Goal: Task Accomplishment & Management: Complete application form

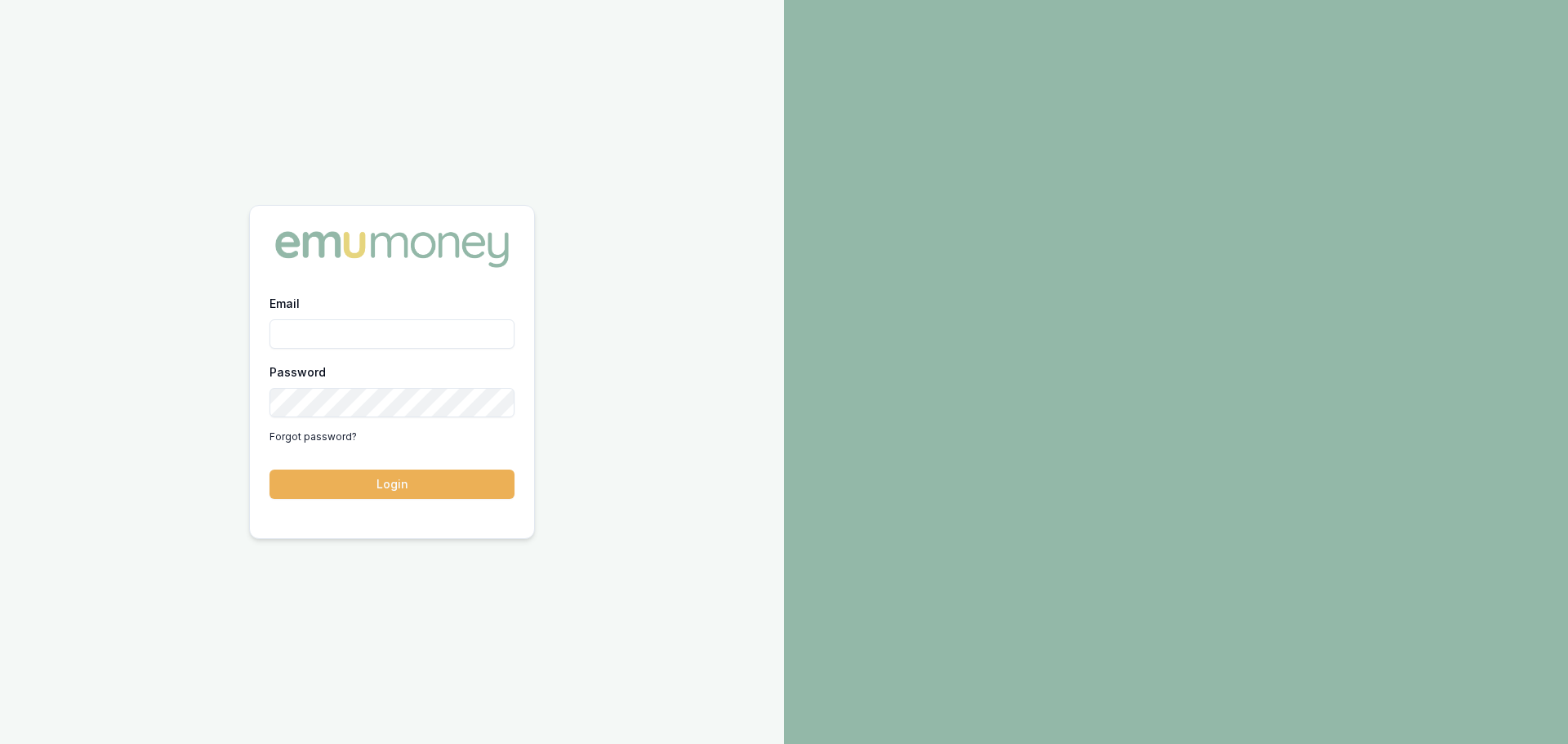
click at [380, 336] on input "Email" at bounding box center [392, 333] width 245 height 30
type input "[PERSON_NAME][EMAIL_ADDRESS][PERSON_NAME][DOMAIN_NAME]"
click at [270, 470] on button "Login" at bounding box center [392, 484] width 245 height 30
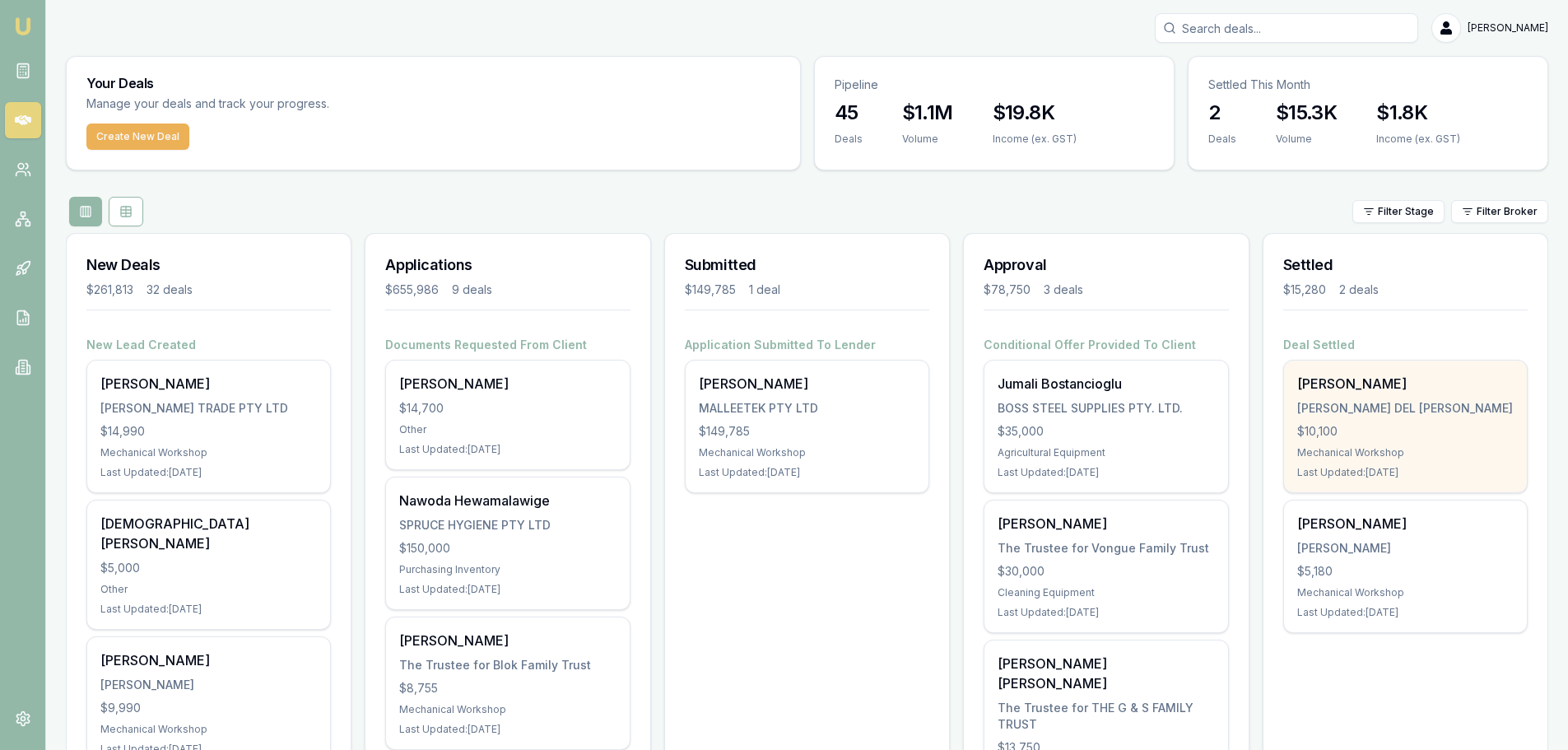
click at [1344, 390] on div "[PERSON_NAME]" at bounding box center [1405, 384] width 217 height 20
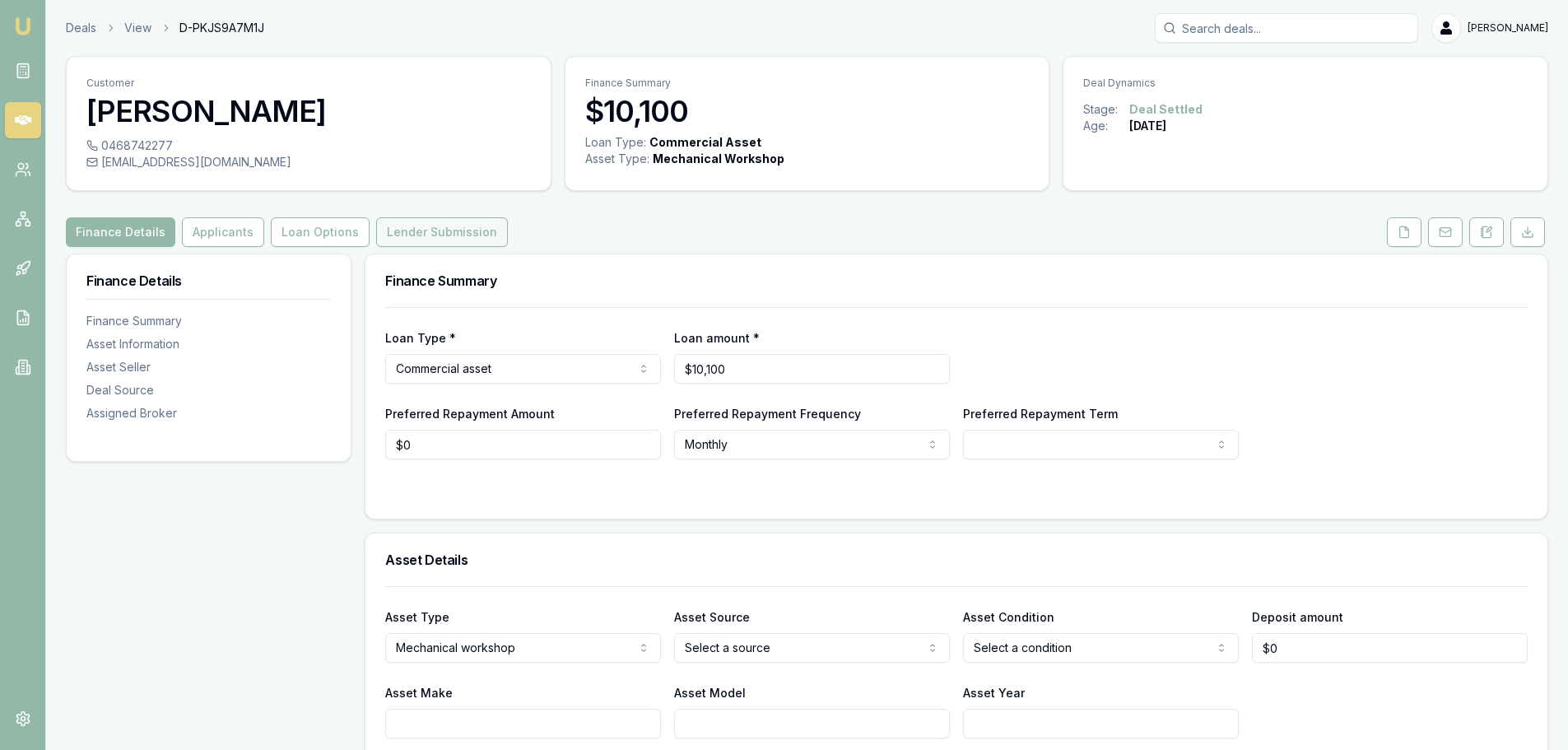
click at [417, 241] on button "Lender Submission" at bounding box center [442, 231] width 132 height 30
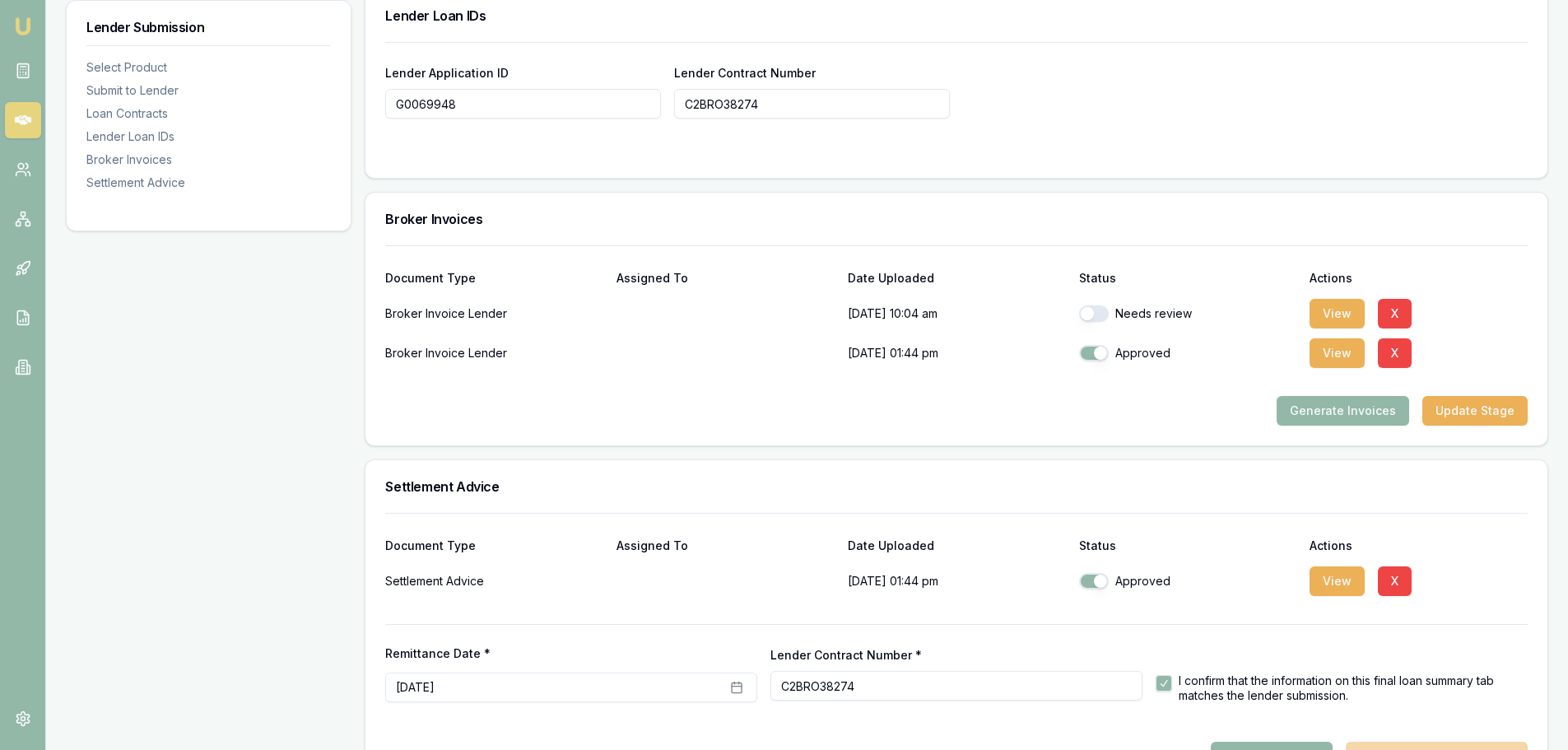
scroll to position [1363, 0]
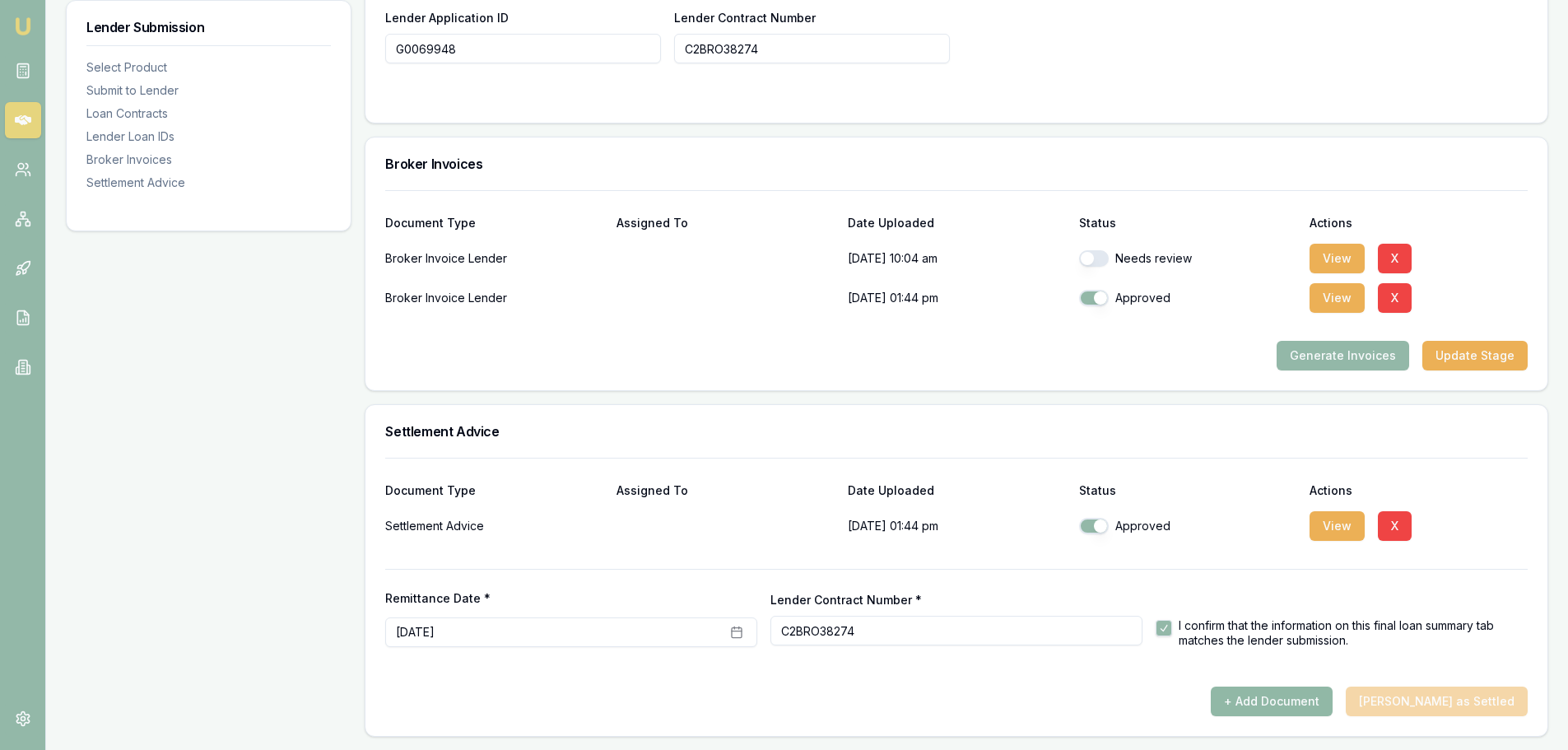
click at [1307, 694] on button "+ Add Document" at bounding box center [1272, 701] width 122 height 30
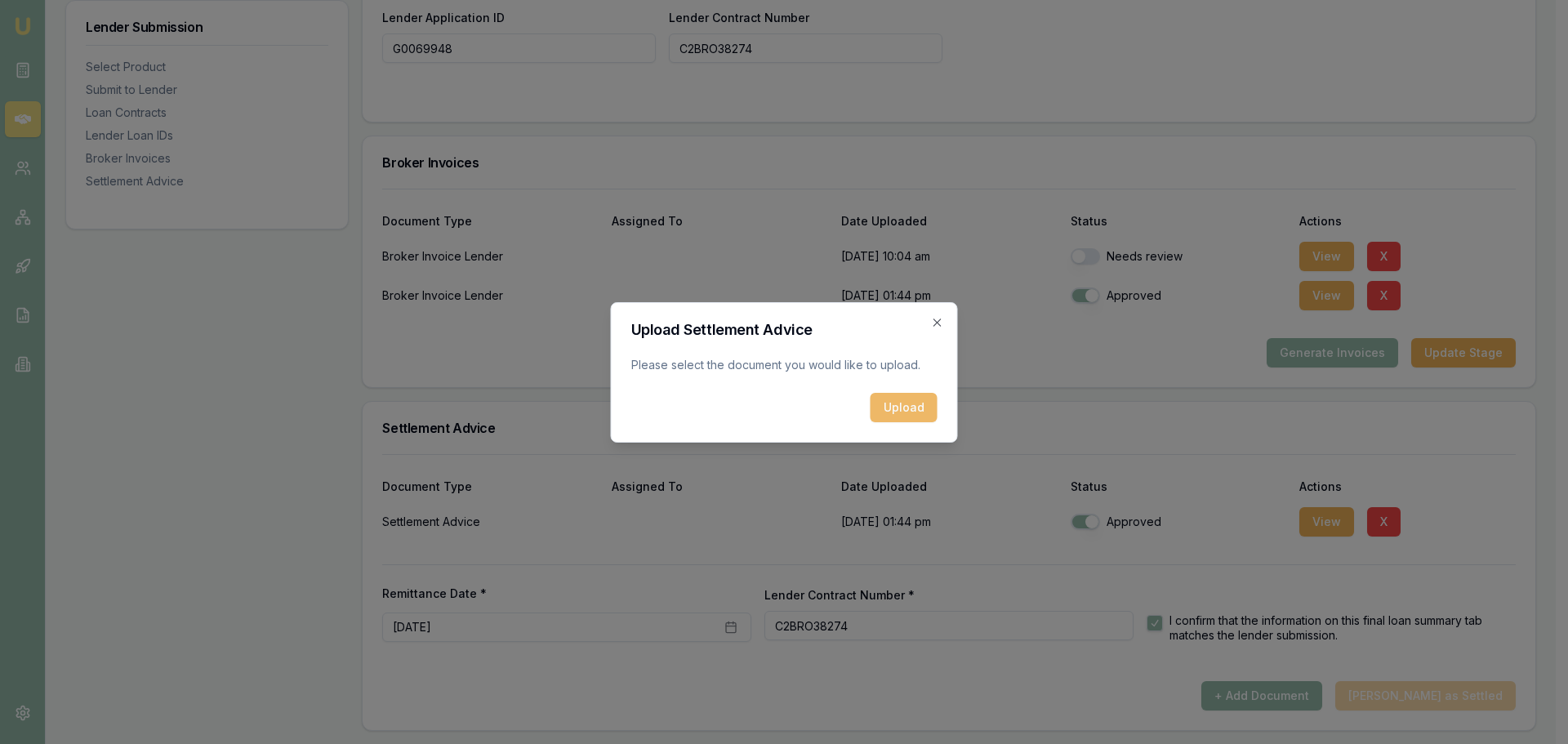
click at [913, 405] on button "Upload" at bounding box center [904, 407] width 67 height 30
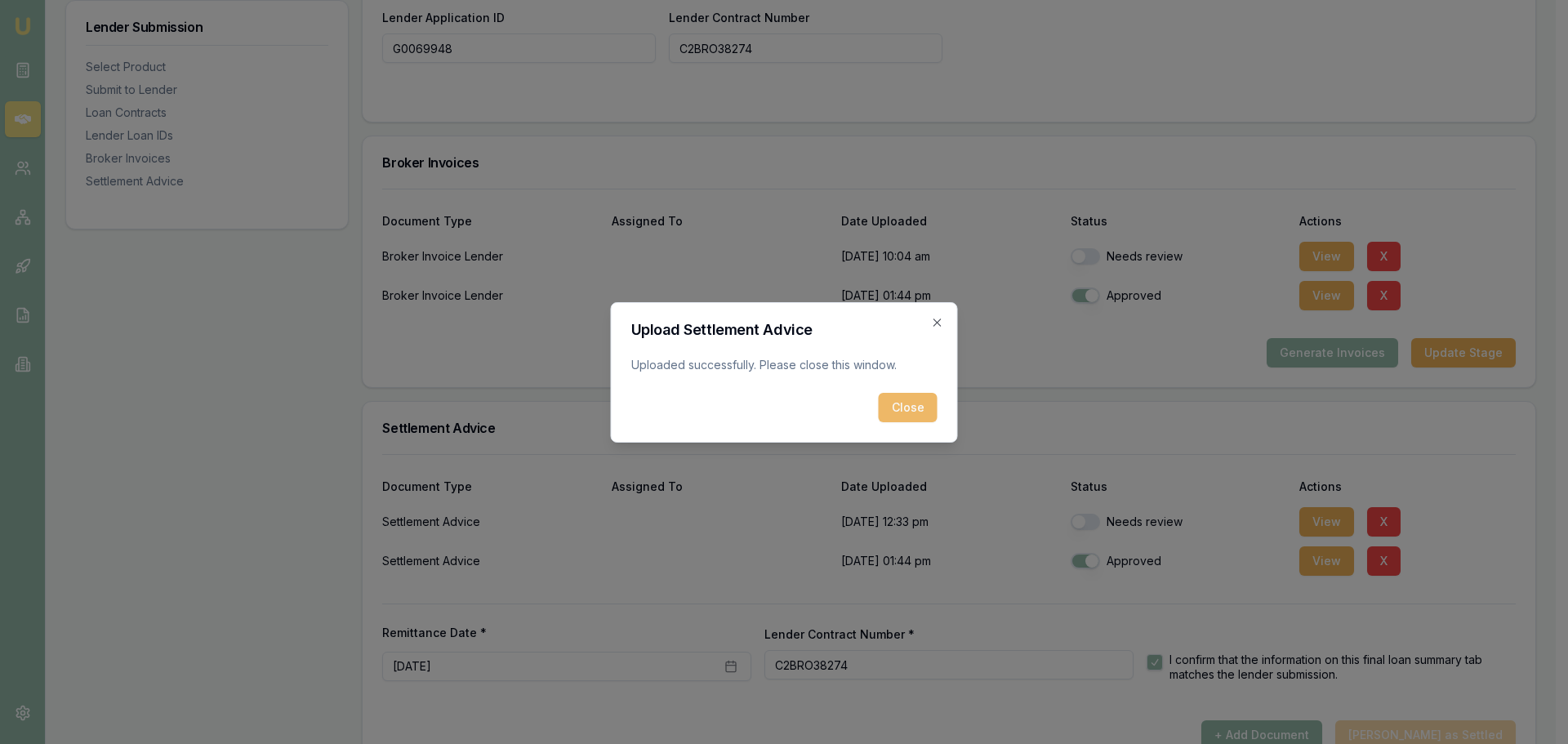
click at [917, 418] on button "Close" at bounding box center [908, 407] width 59 height 30
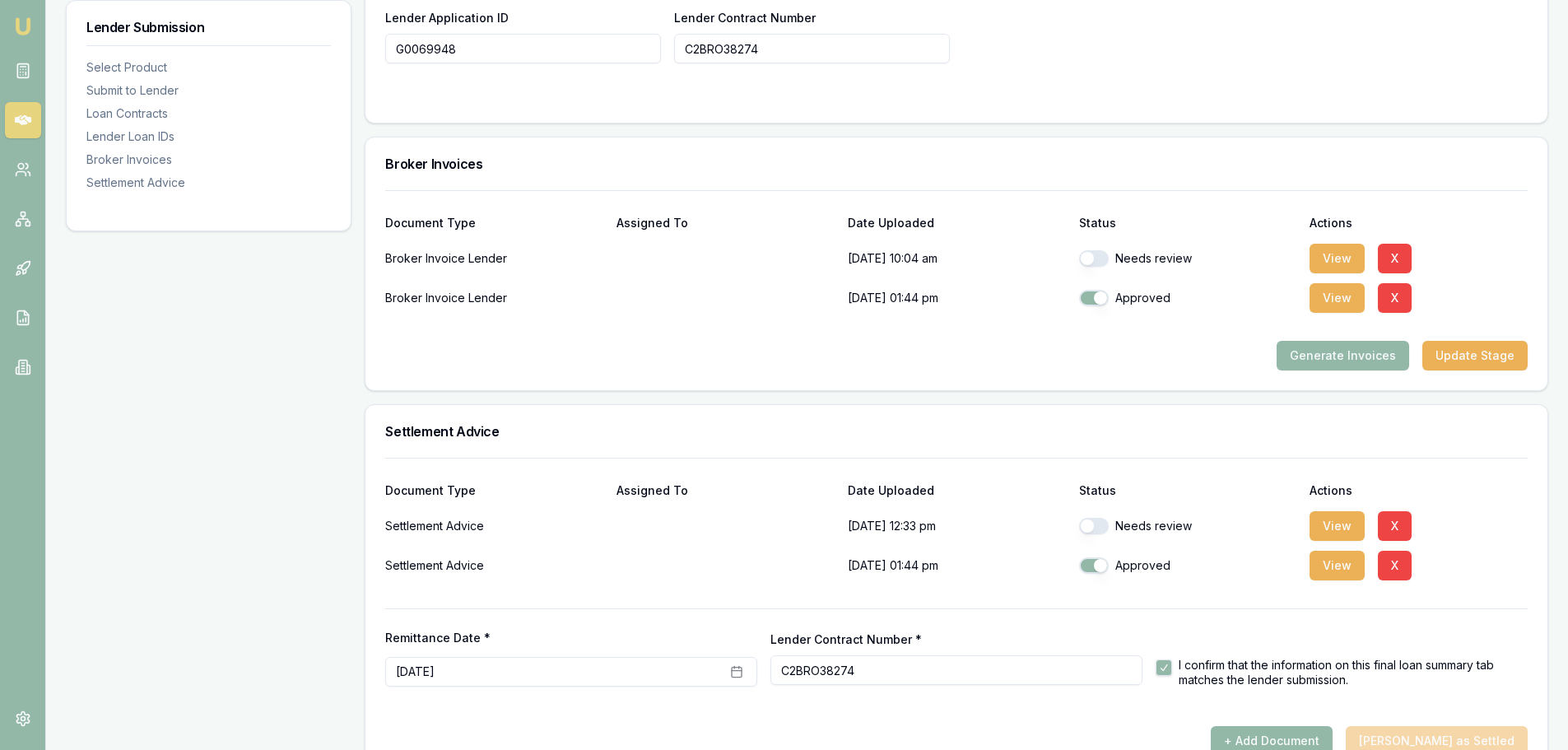
click at [1095, 533] on button "button" at bounding box center [1094, 526] width 30 height 16
checkbox input "true"
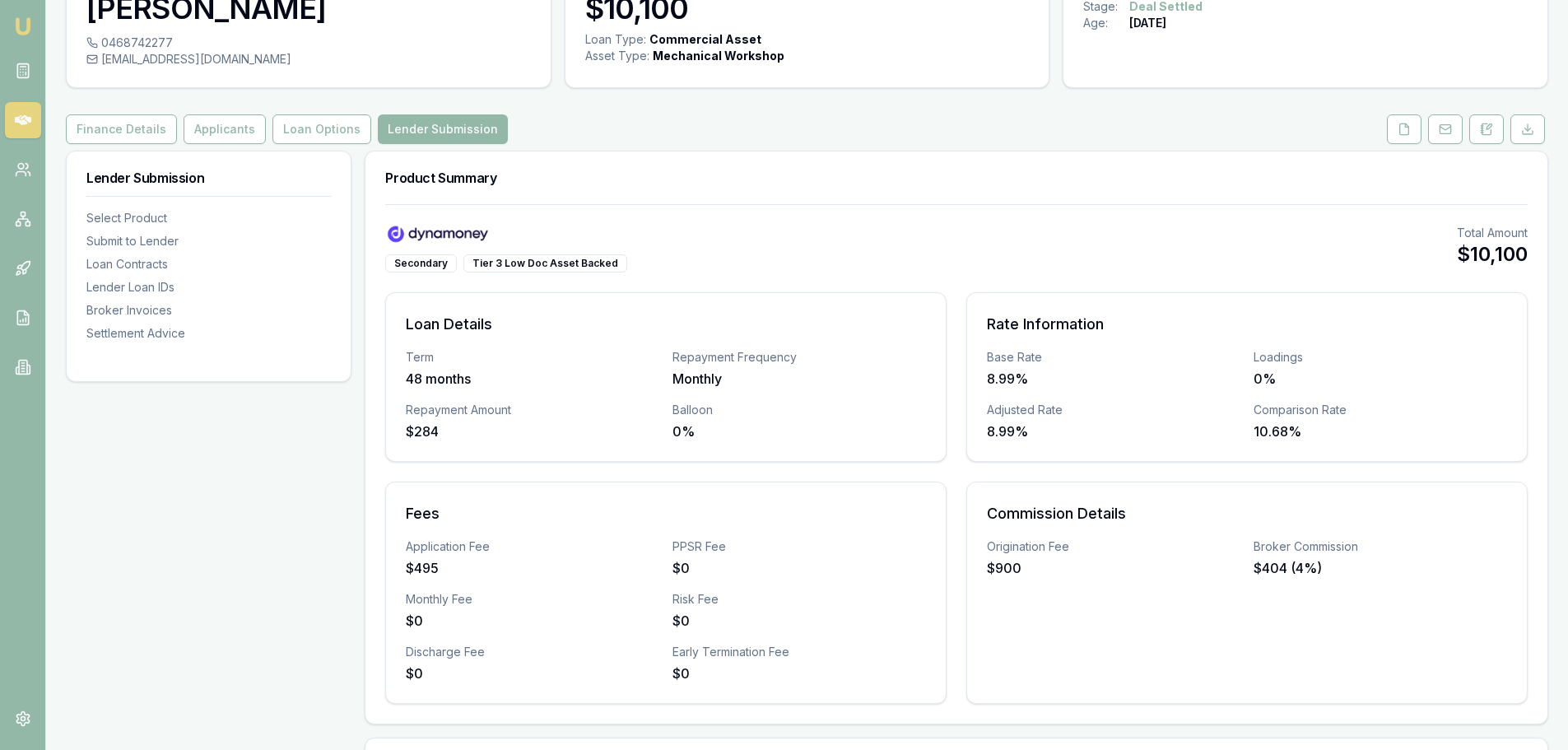
scroll to position [86, 0]
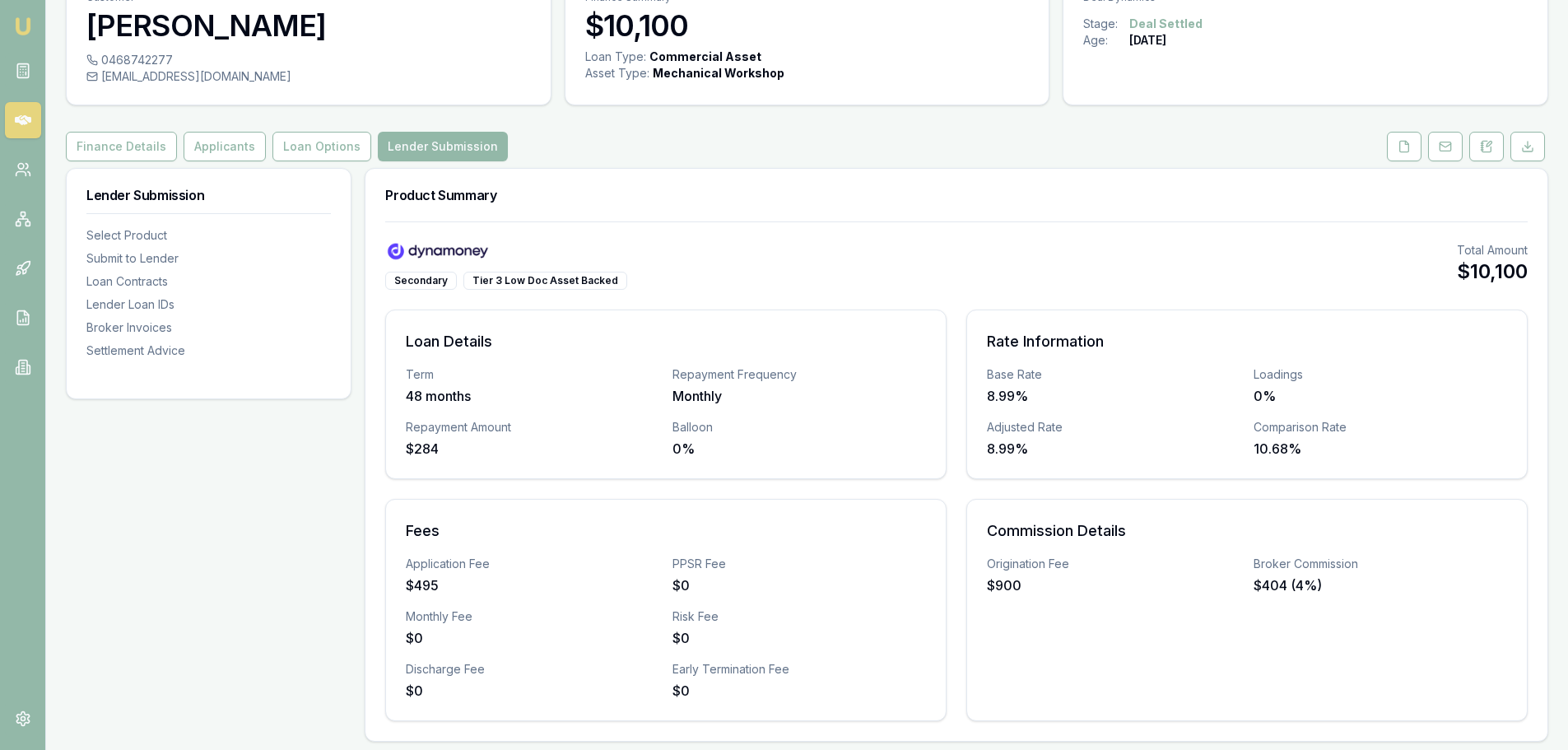
click at [16, 125] on icon at bounding box center [23, 120] width 16 height 16
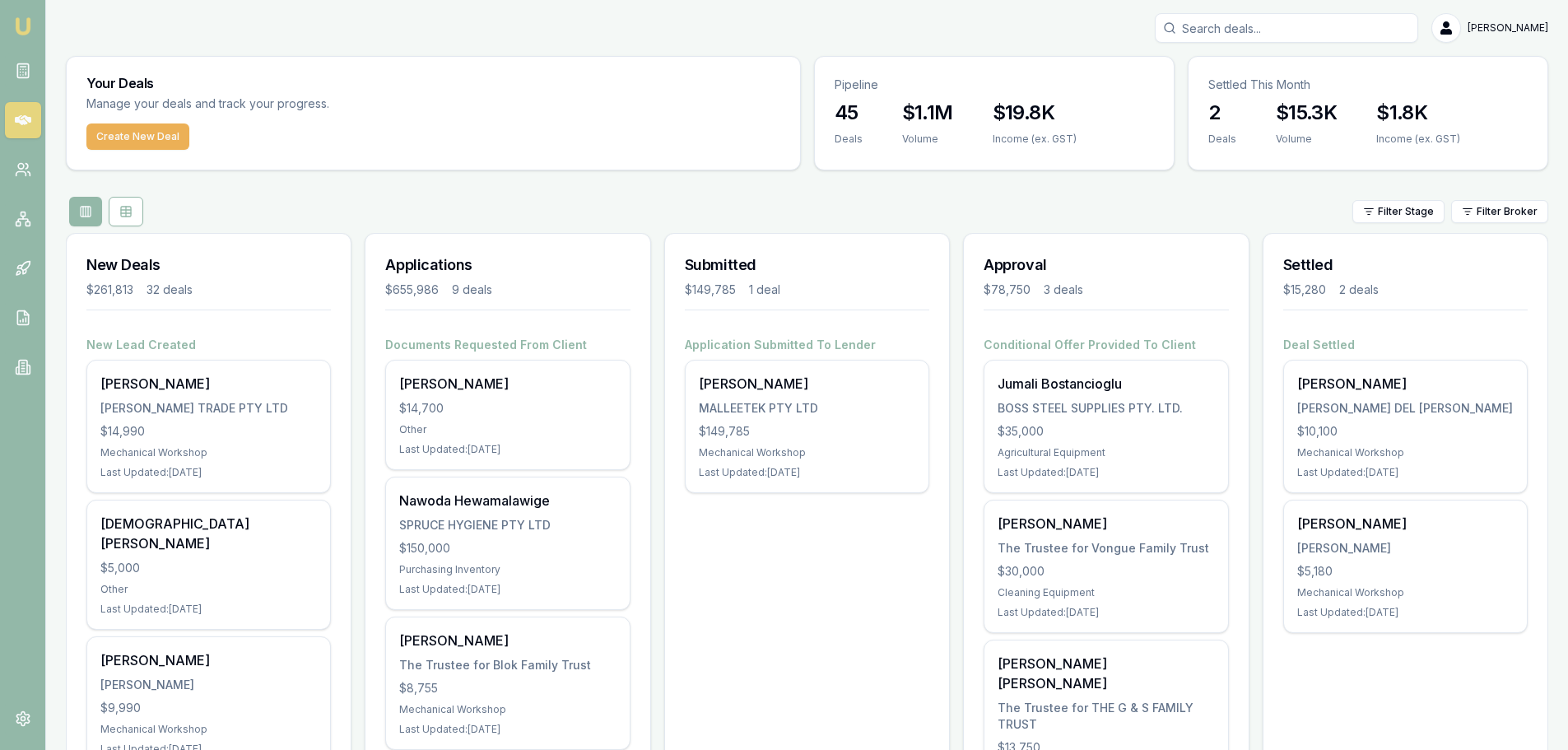
click at [566, 199] on div "Filter Stage Filter Broker" at bounding box center [807, 211] width 1482 height 30
click at [1168, 201] on div "Filter Stage Filter Broker" at bounding box center [807, 211] width 1482 height 30
click at [831, 206] on div "Filter Stage Filter Broker" at bounding box center [807, 211] width 1482 height 30
click at [338, 211] on div "Filter Stage Filter Broker" at bounding box center [807, 211] width 1482 height 30
click at [408, 37] on div "[PERSON_NAME]" at bounding box center [807, 28] width 1482 height 30
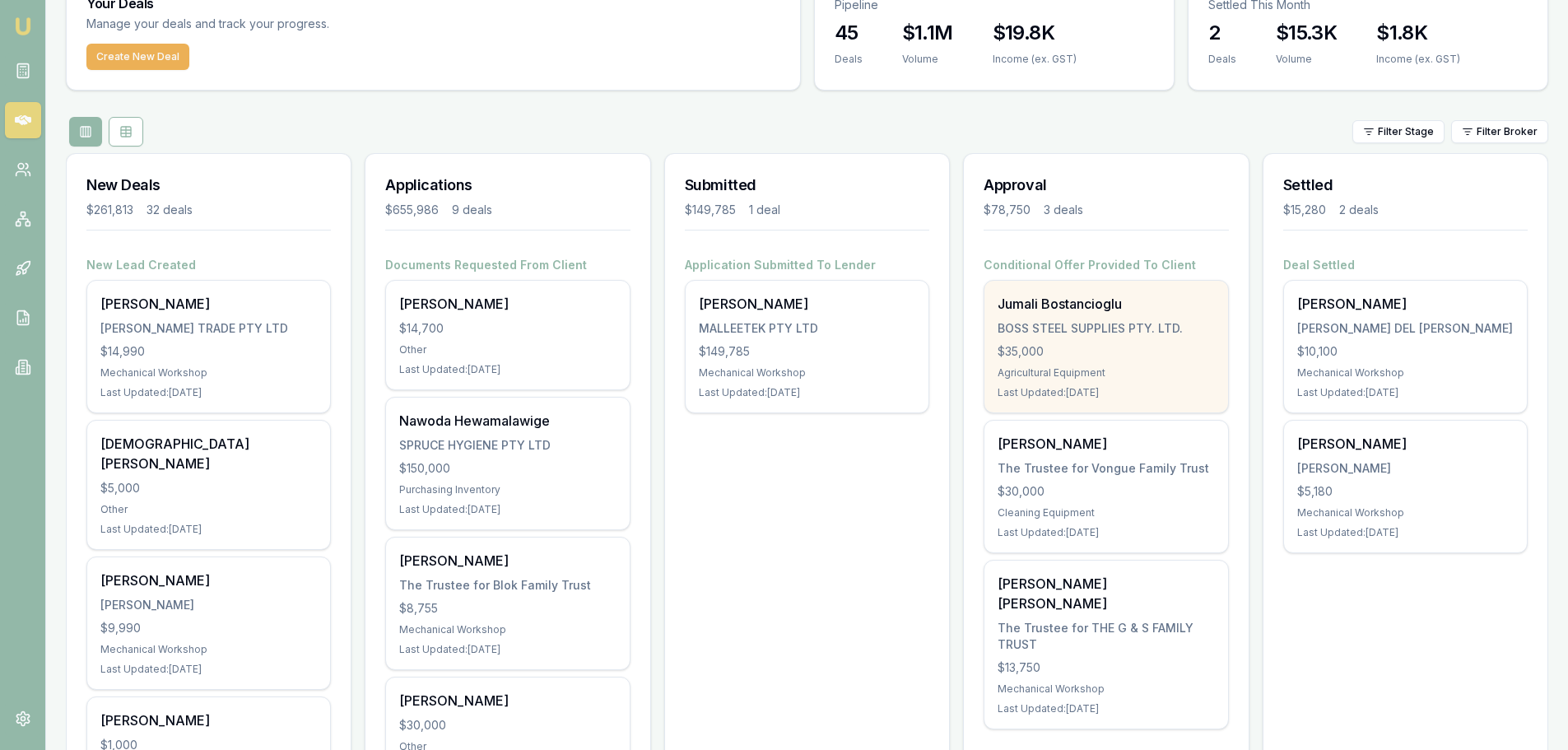
scroll to position [82, 0]
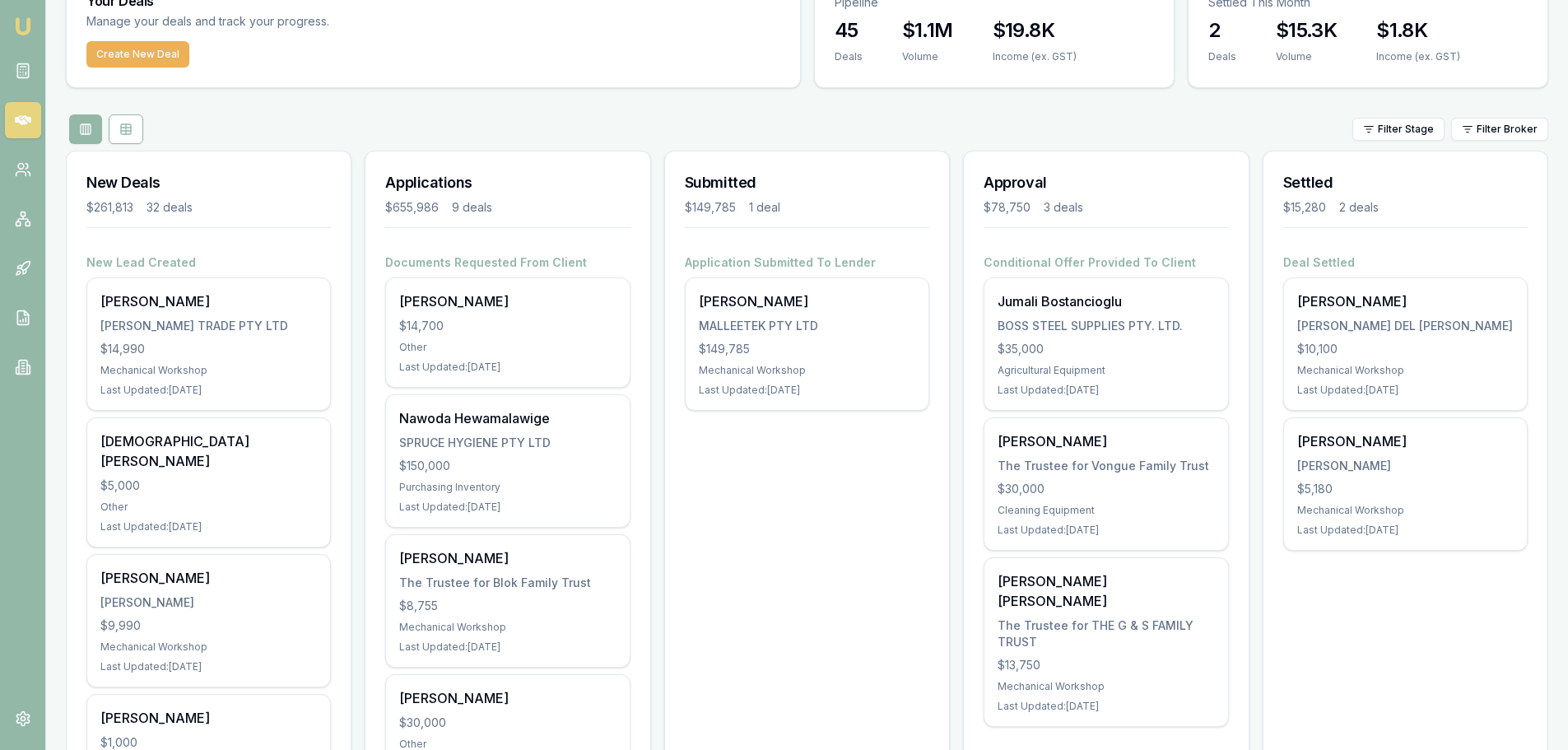
click at [795, 134] on div "Filter Stage Filter Broker" at bounding box center [807, 129] width 1482 height 30
click at [805, 126] on div "Filter Stage Filter Broker" at bounding box center [807, 129] width 1482 height 30
click at [1371, 267] on h4 "Deal Settled" at bounding box center [1405, 262] width 245 height 16
click at [336, 166] on div "New Deals $261,813 32 deals" at bounding box center [209, 203] width 284 height 103
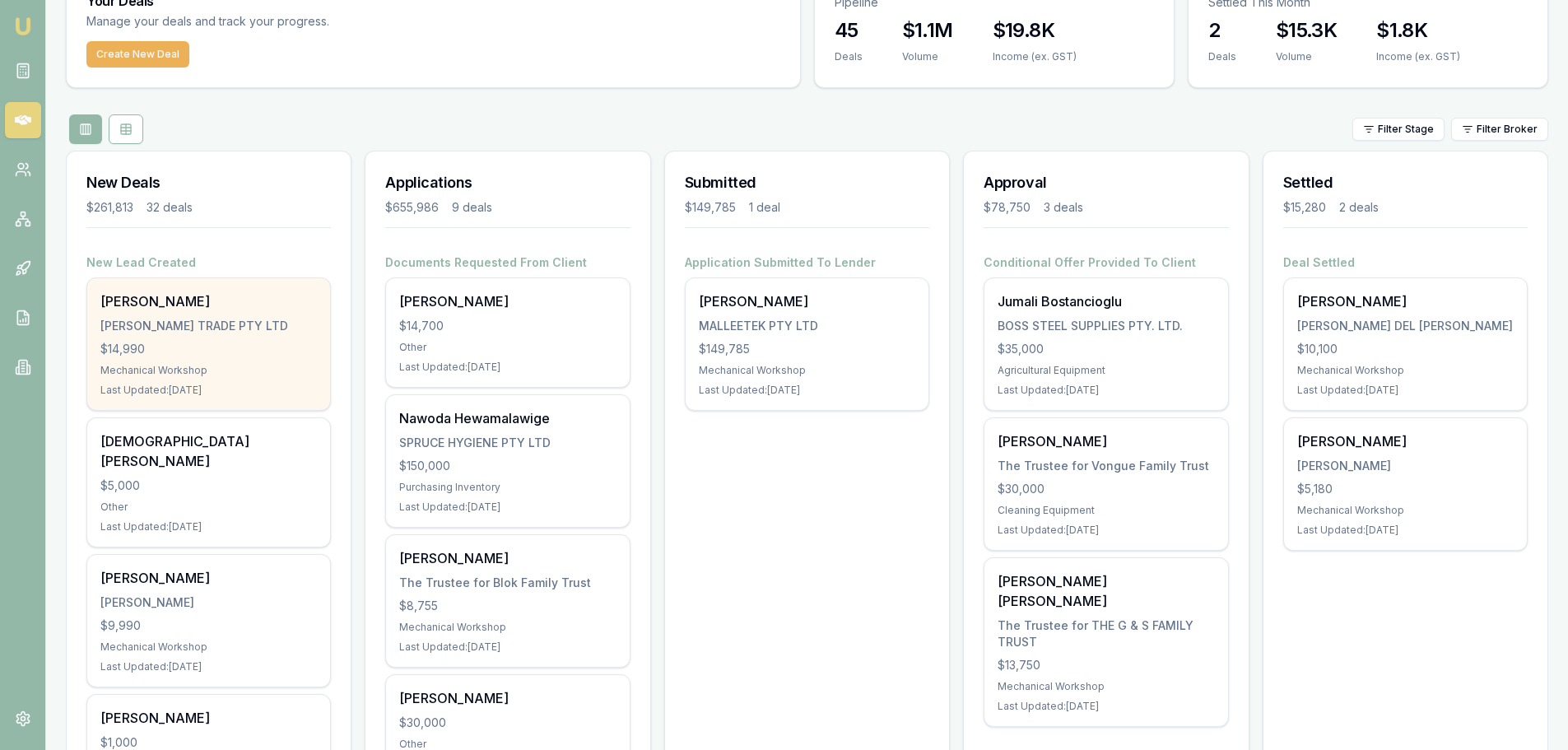
click at [154, 304] on div "[PERSON_NAME]" at bounding box center [209, 301] width 217 height 20
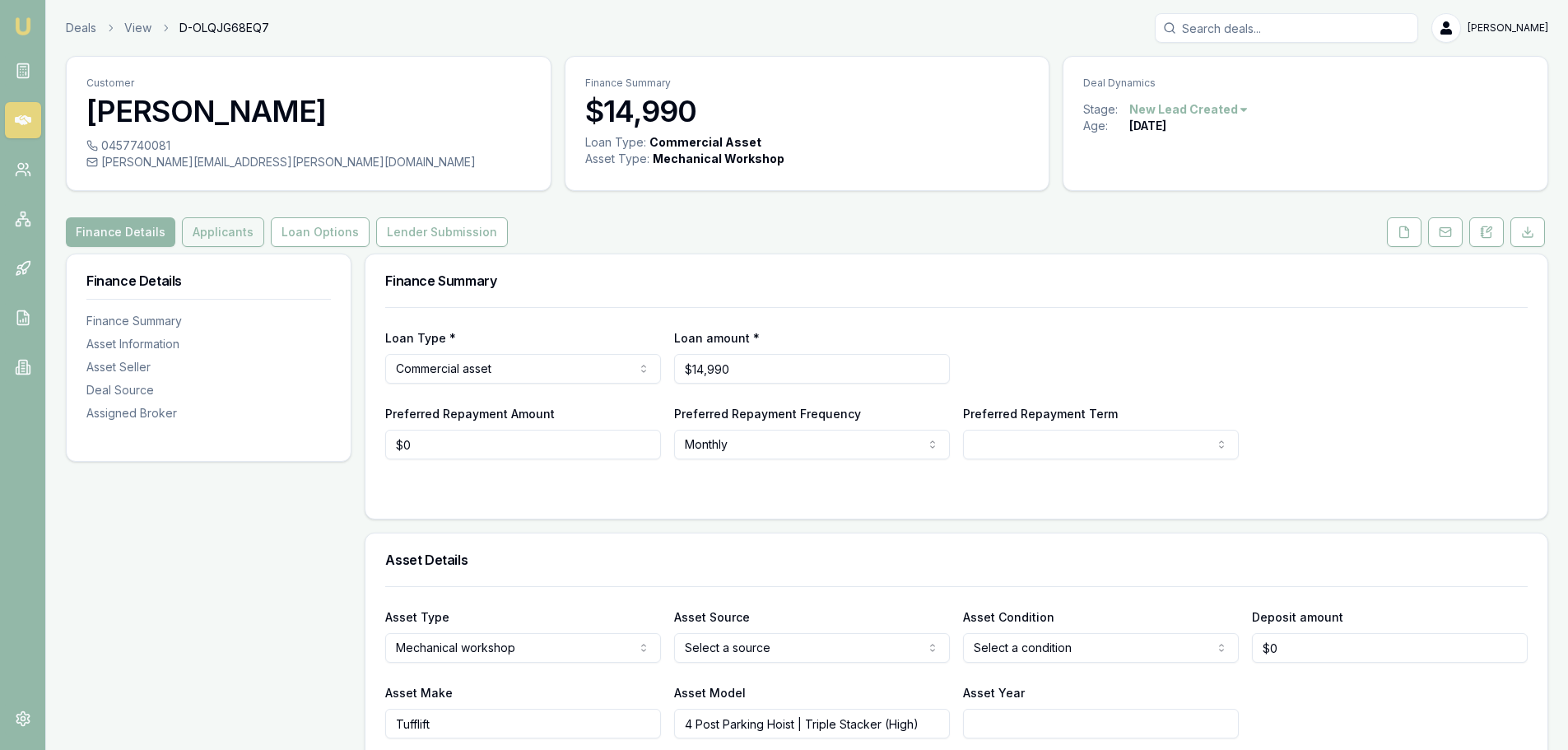
click at [196, 237] on button "Applicants" at bounding box center [222, 231] width 82 height 30
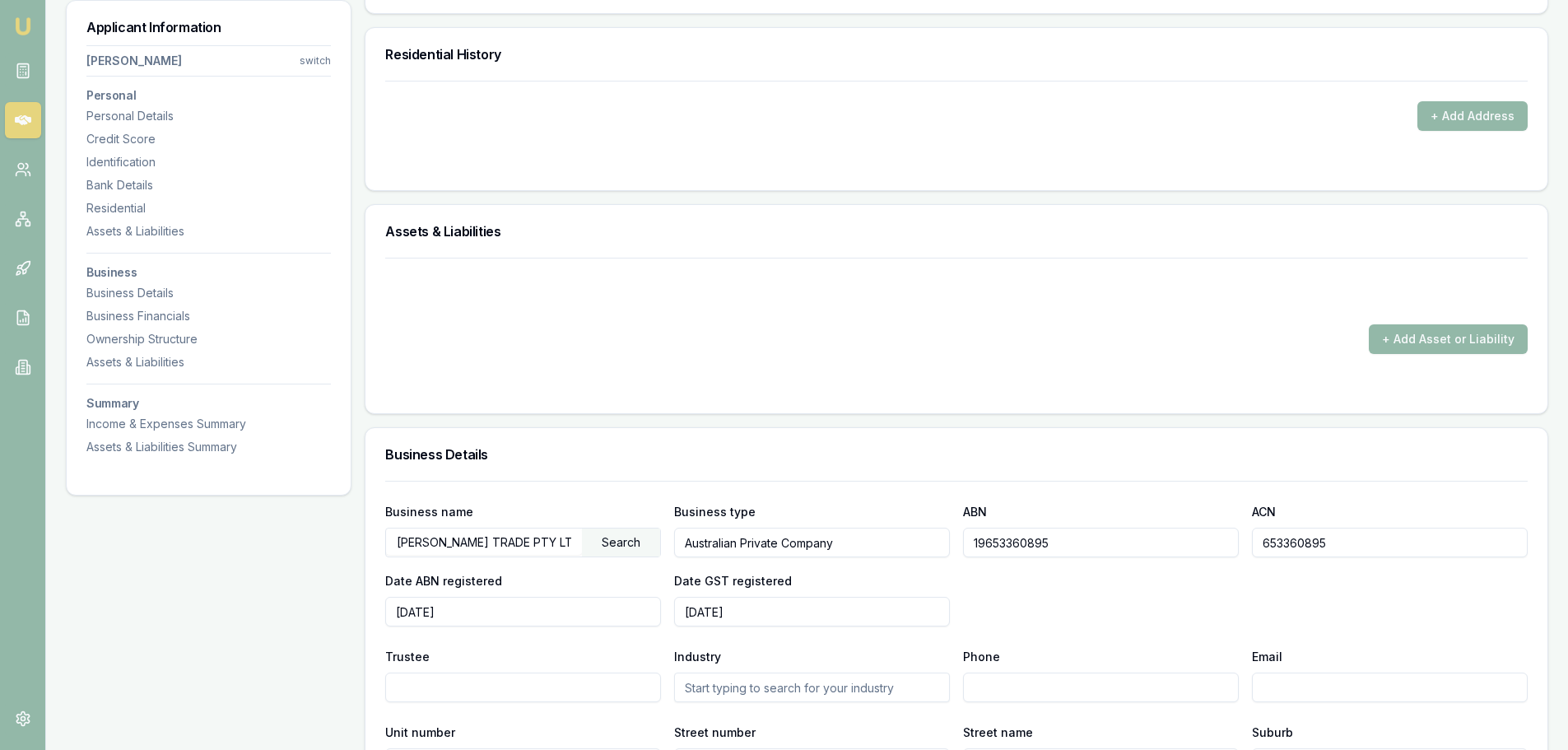
scroll to position [1893, 0]
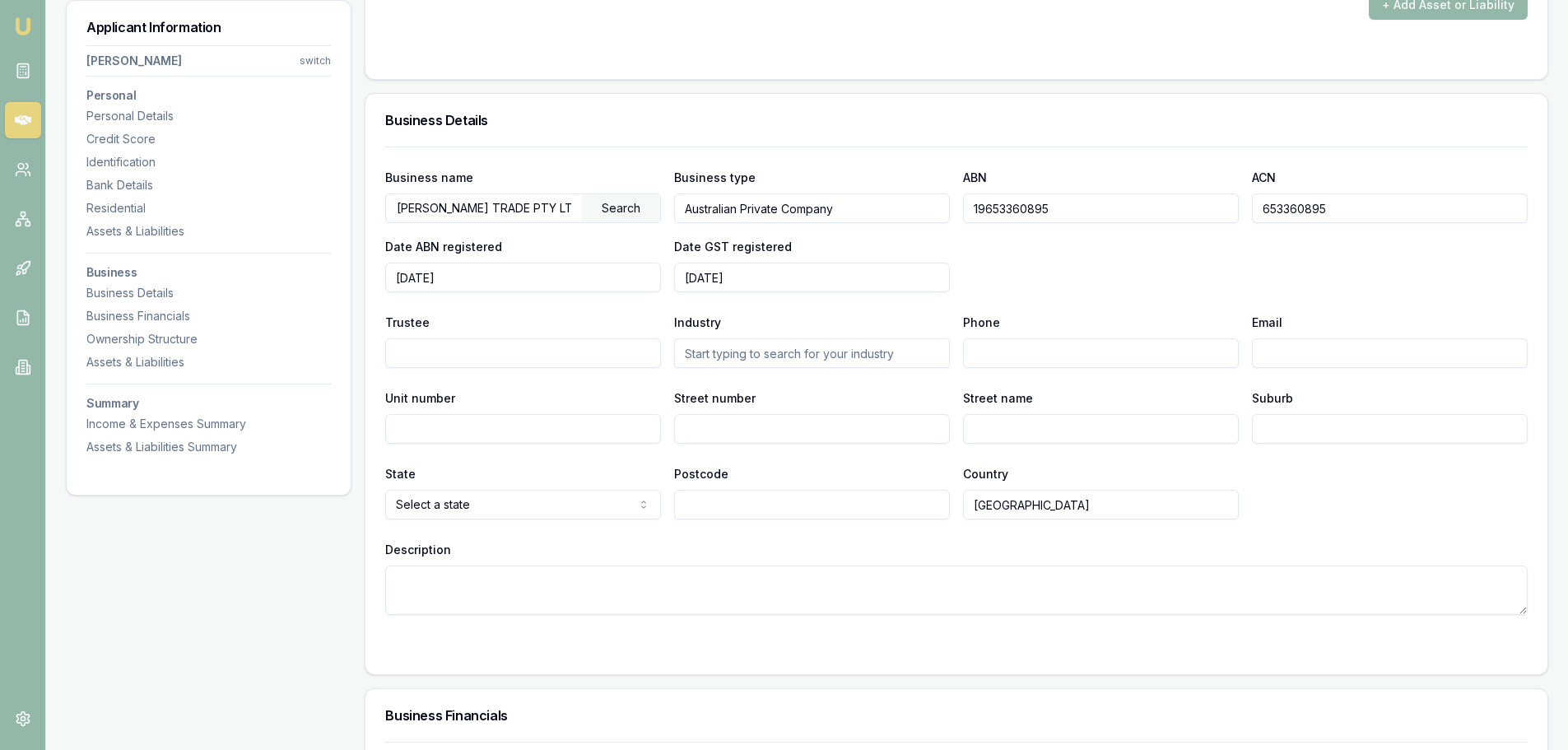
drag, startPoint x: 553, startPoint y: 209, endPoint x: 349, endPoint y: 208, distance: 204.0
click at [349, 208] on div "Applicant Information Chris Mitchell switch Personal Personal Details Credit Sc…" at bounding box center [807, 136] width 1482 height 3549
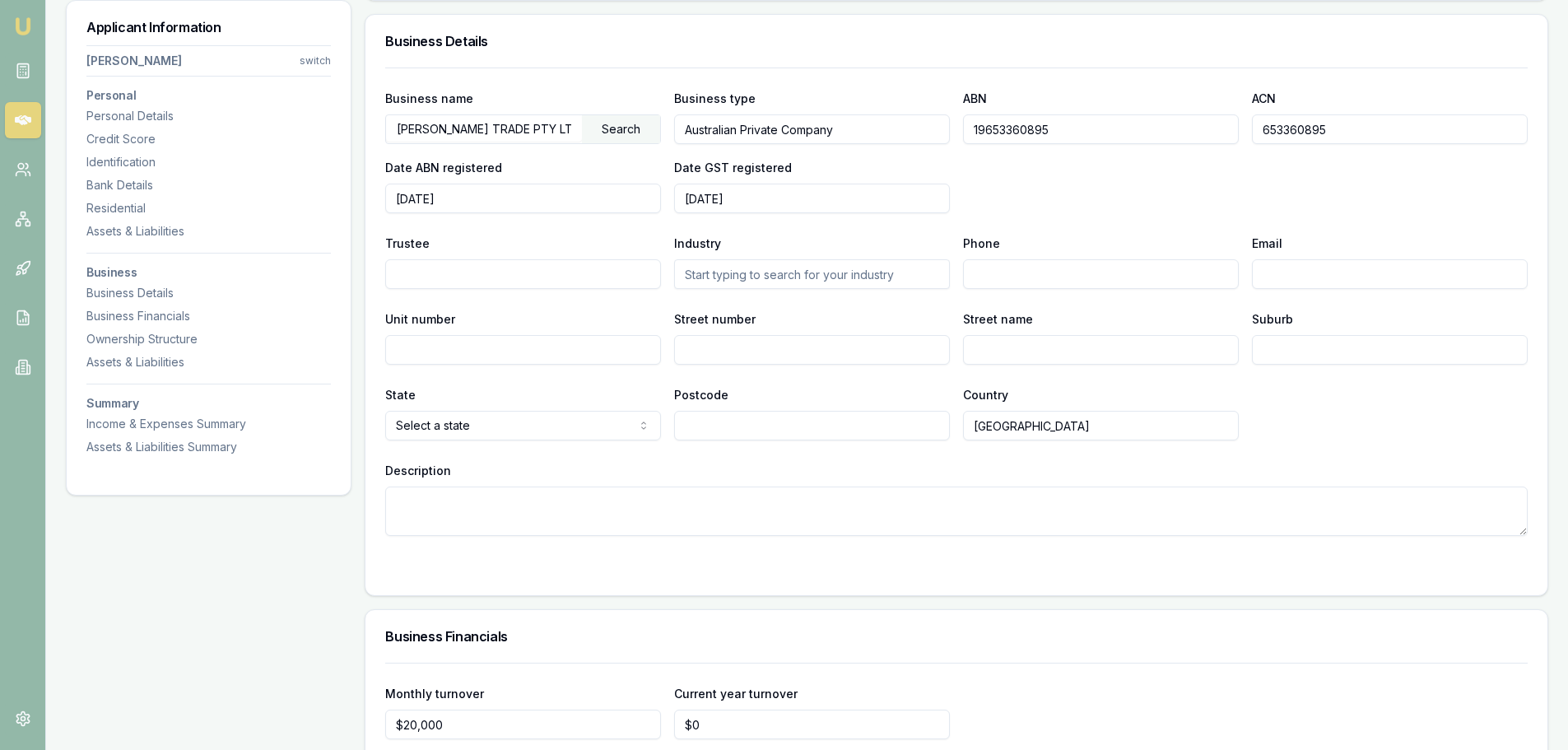
scroll to position [1975, 0]
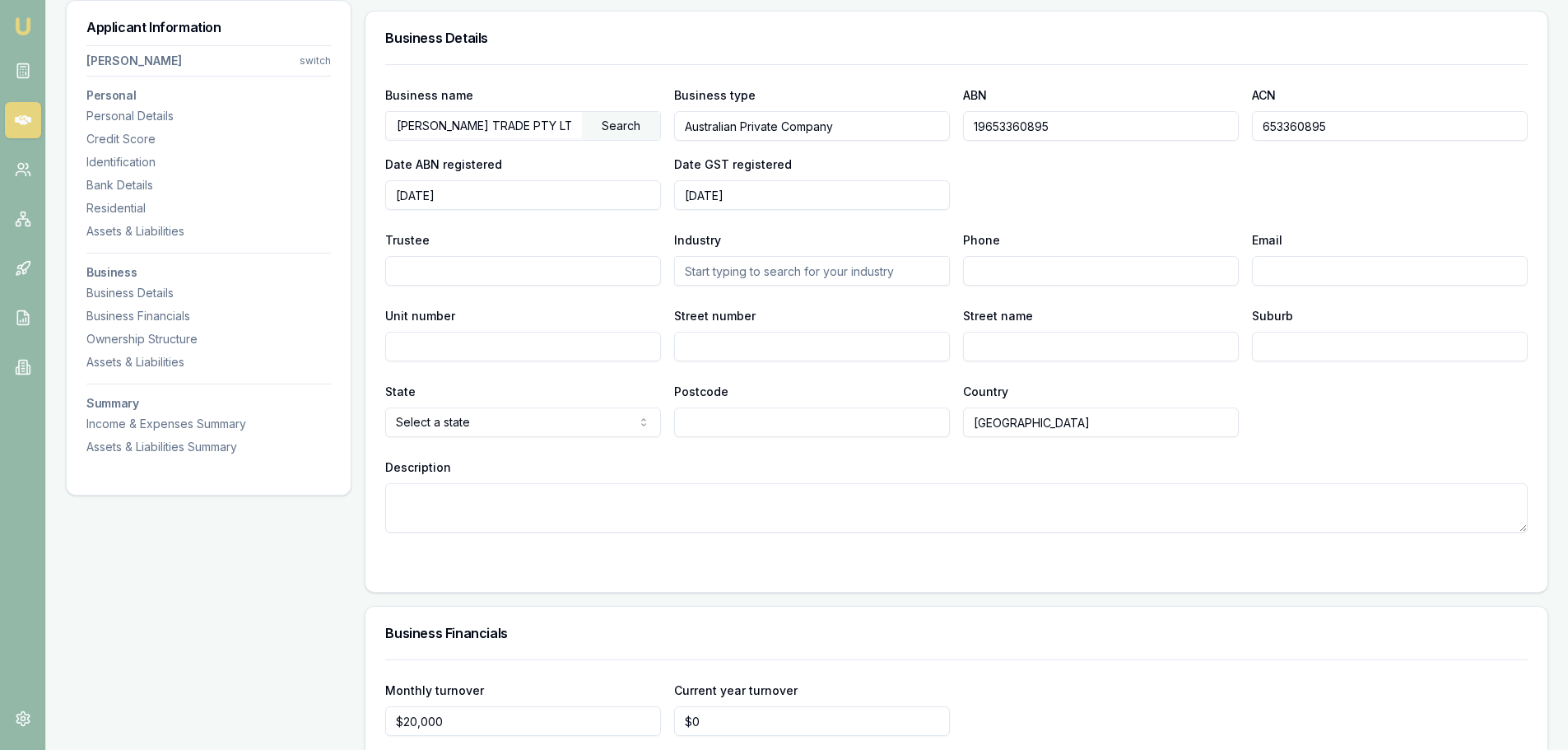
click at [1100, 196] on div "Business name MITCHELL TRADE PTY LTD Search Business type Australian Private Co…" at bounding box center [956, 147] width 1142 height 125
